Goal: Task Accomplishment & Management: Complete application form

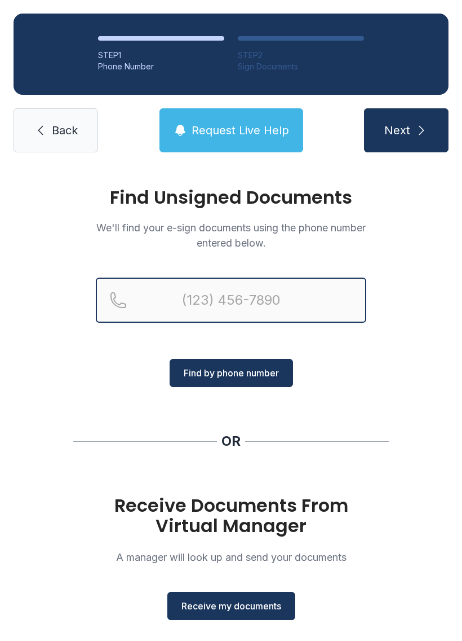
click at [178, 293] on input "Reservation phone number" at bounding box center [231, 299] width 271 height 45
type input "("
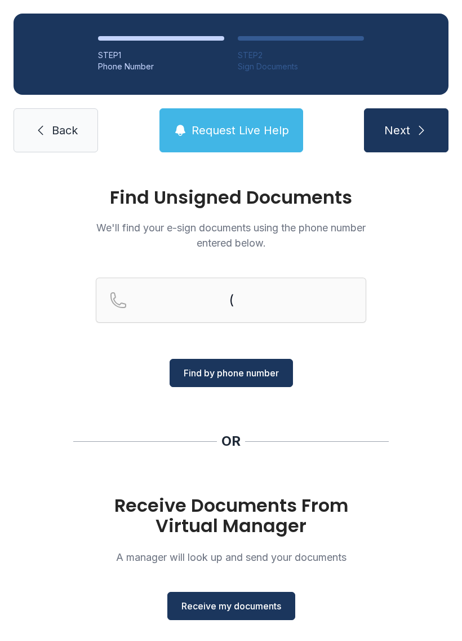
click at [111, 239] on p "We'll find your e-sign documents using the phone number entered below." at bounding box center [231, 235] width 271 height 30
click at [61, 220] on div "Find Unsigned Documents We'll find your e-sign documents using the phone number…" at bounding box center [231, 415] width 462 height 499
click at [208, 611] on span "Receive my documents" at bounding box center [232, 606] width 100 height 14
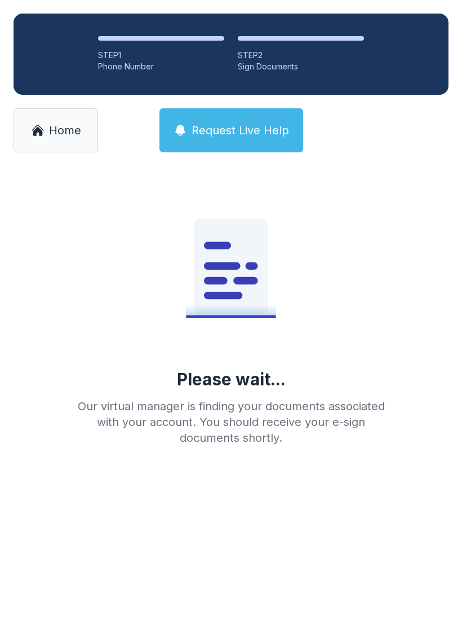
click at [32, 615] on main "Please wait... Our virtual manager is finding your documents associated with yo…" at bounding box center [231, 403] width 462 height 475
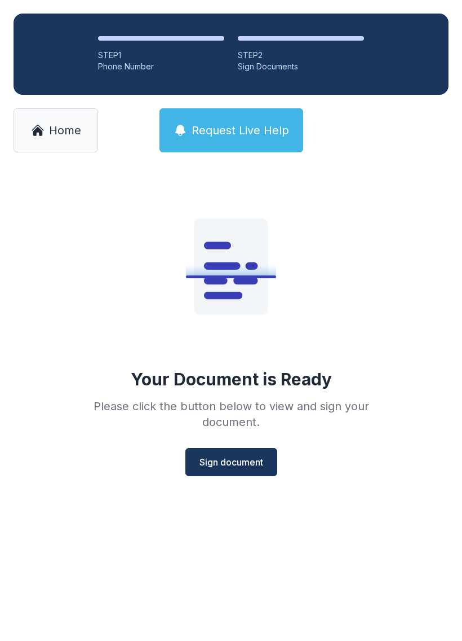
click at [218, 469] on button "Sign document" at bounding box center [232, 462] width 92 height 28
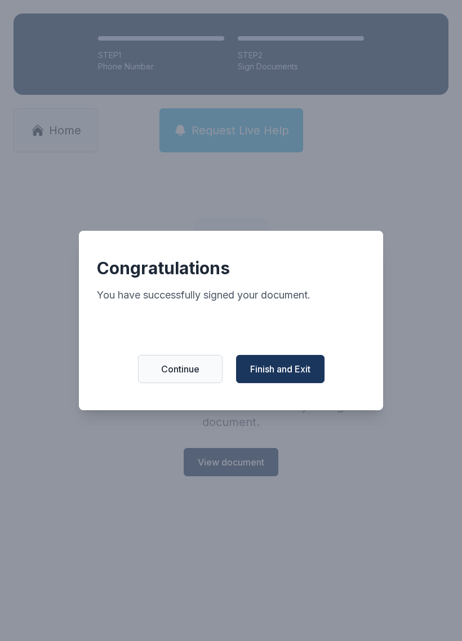
click at [278, 398] on div "Congratulations You have successfully signed your document. Continue Finish and…" at bounding box center [231, 320] width 305 height 179
click at [258, 353] on div "Congratulations You have successfully signed your document. Continue Finish and…" at bounding box center [231, 320] width 305 height 179
click at [273, 383] on button "Finish and Exit" at bounding box center [280, 369] width 89 height 28
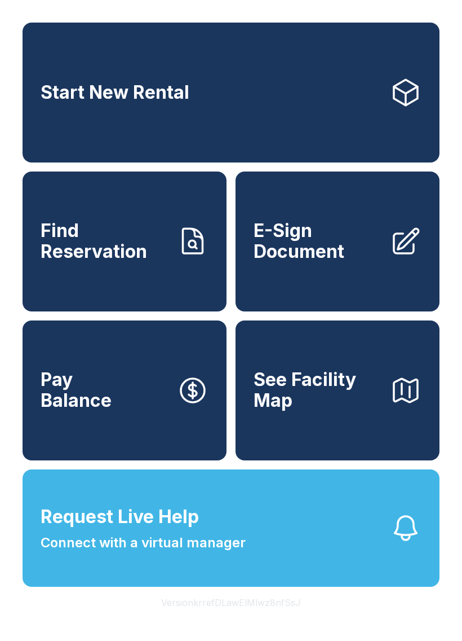
click at [304, 262] on span "E-Sign Document" at bounding box center [317, 241] width 127 height 41
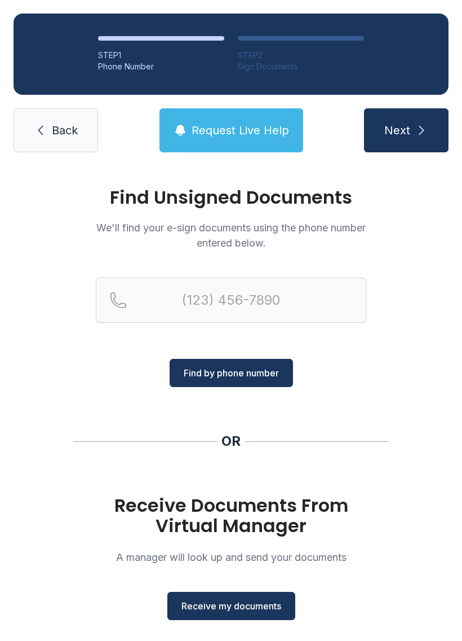
click at [213, 600] on span "Receive my documents" at bounding box center [232, 606] width 100 height 14
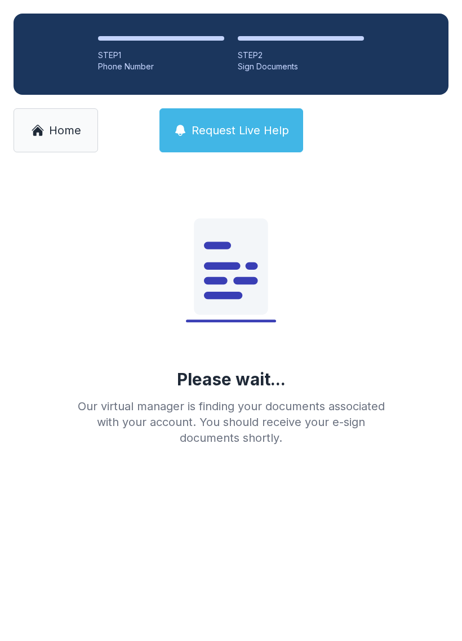
click at [147, 310] on icon at bounding box center [231, 265] width 180 height 180
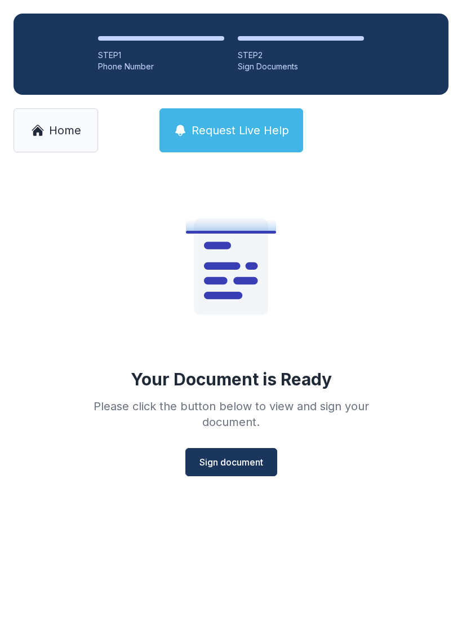
click at [249, 469] on button "Sign document" at bounding box center [232, 462] width 92 height 28
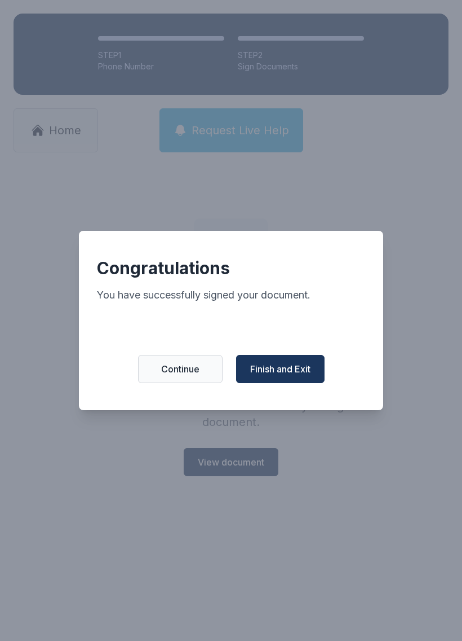
click at [283, 356] on div "Congratulations You have successfully signed your document. Continue Finish and…" at bounding box center [231, 320] width 305 height 179
click at [277, 372] on span "Finish and Exit" at bounding box center [280, 369] width 60 height 14
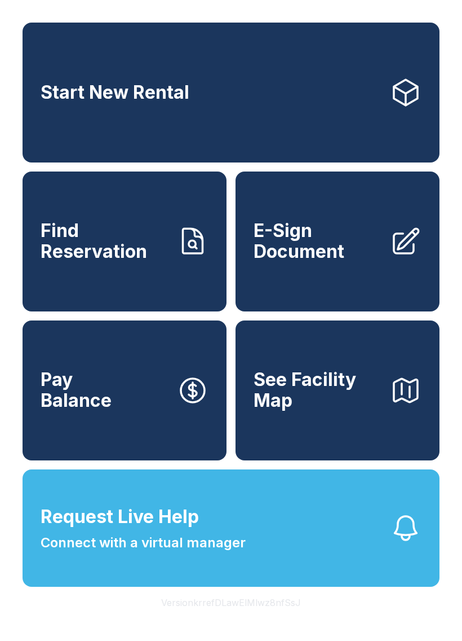
click at [95, 640] on div "Start New Rental Find Reservation E-Sign Document Pay Balance See Facility Map …" at bounding box center [231, 320] width 462 height 641
